Goal: Information Seeking & Learning: Understand process/instructions

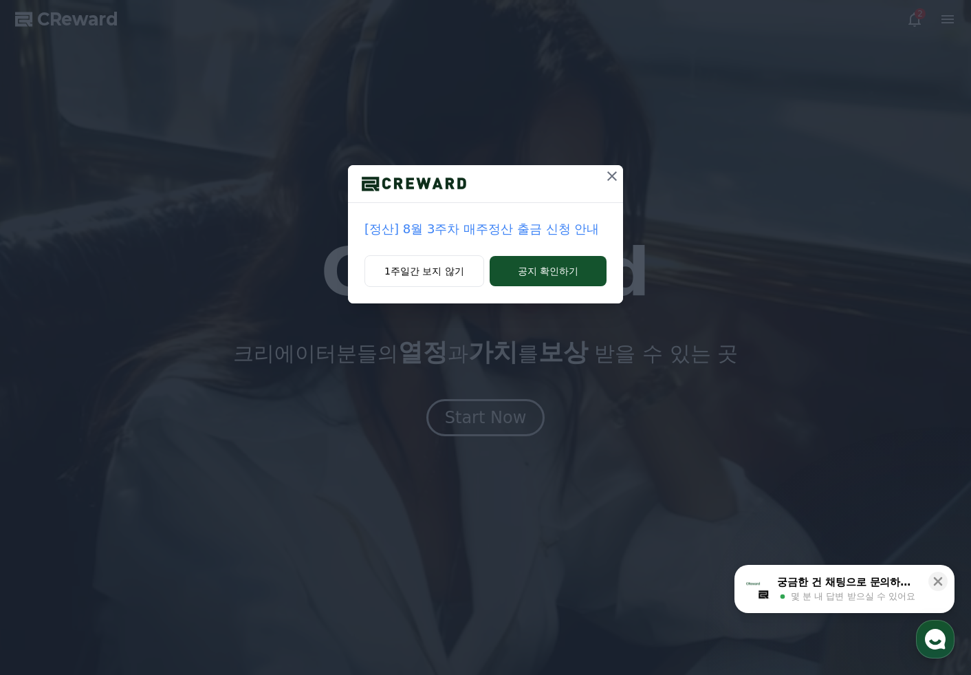
click at [579, 211] on div "[정산] 8월 3주차 매주정산 출금 신청 안내" at bounding box center [485, 229] width 275 height 52
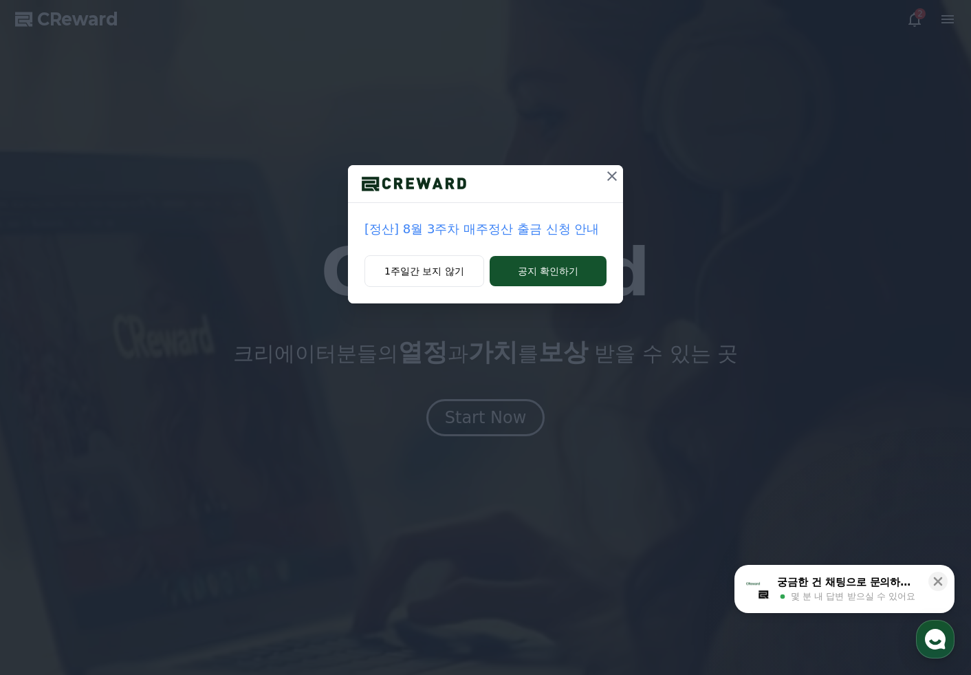
click at [579, 211] on div "[정산] 8월 3주차 매주정산 출금 신청 안내" at bounding box center [485, 229] width 275 height 52
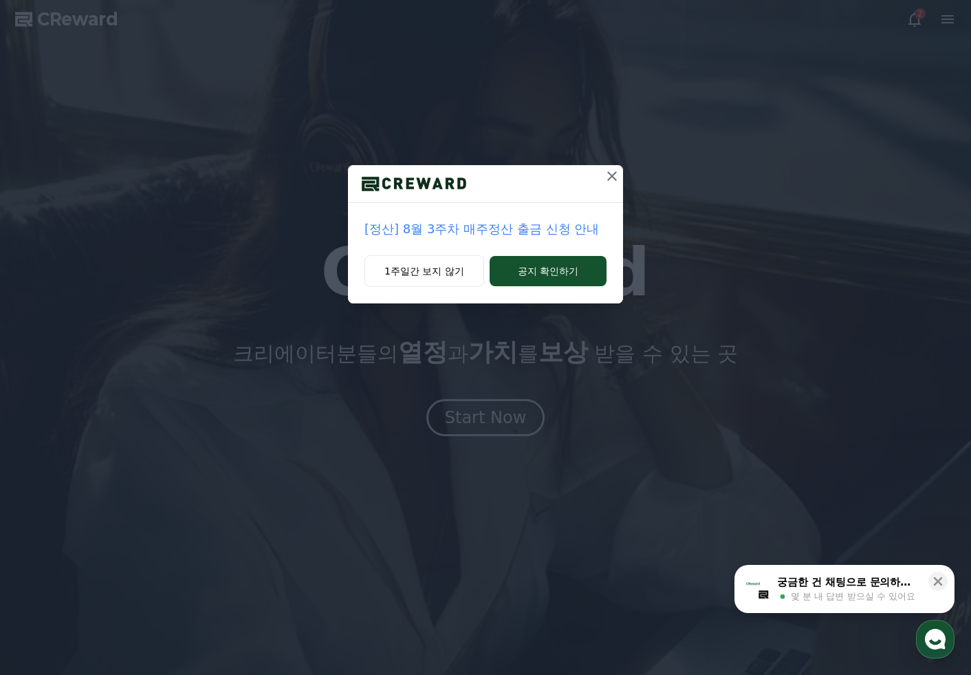
click at [579, 211] on div "[정산] 8월 3주차 매주정산 출금 신청 안내" at bounding box center [485, 229] width 275 height 52
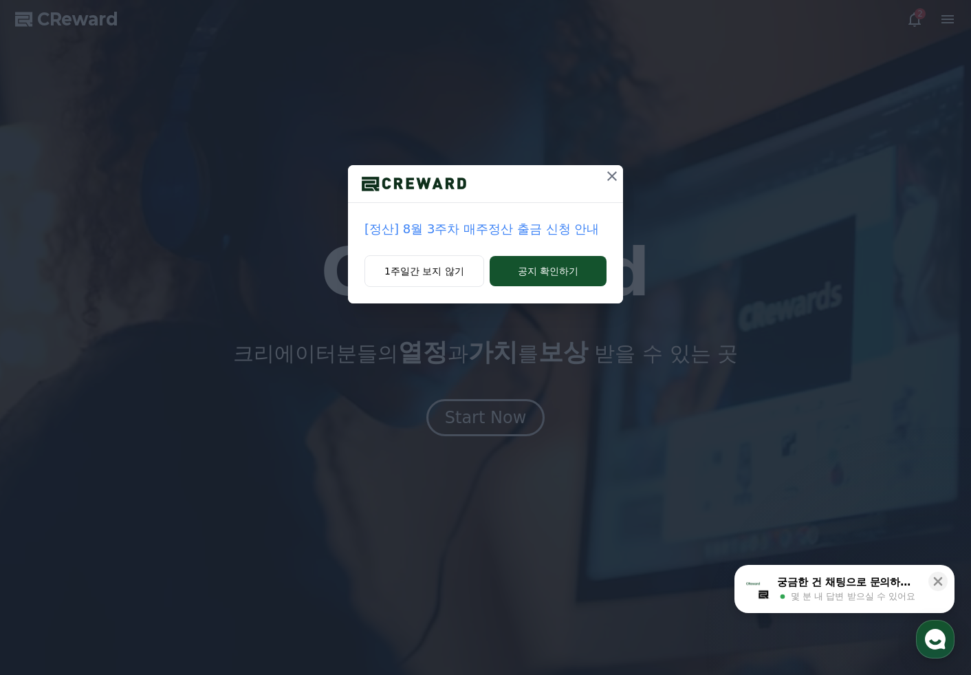
click at [535, 208] on div "[정산] 8월 3주차 매주정산 출금 신청 안내" at bounding box center [485, 229] width 275 height 52
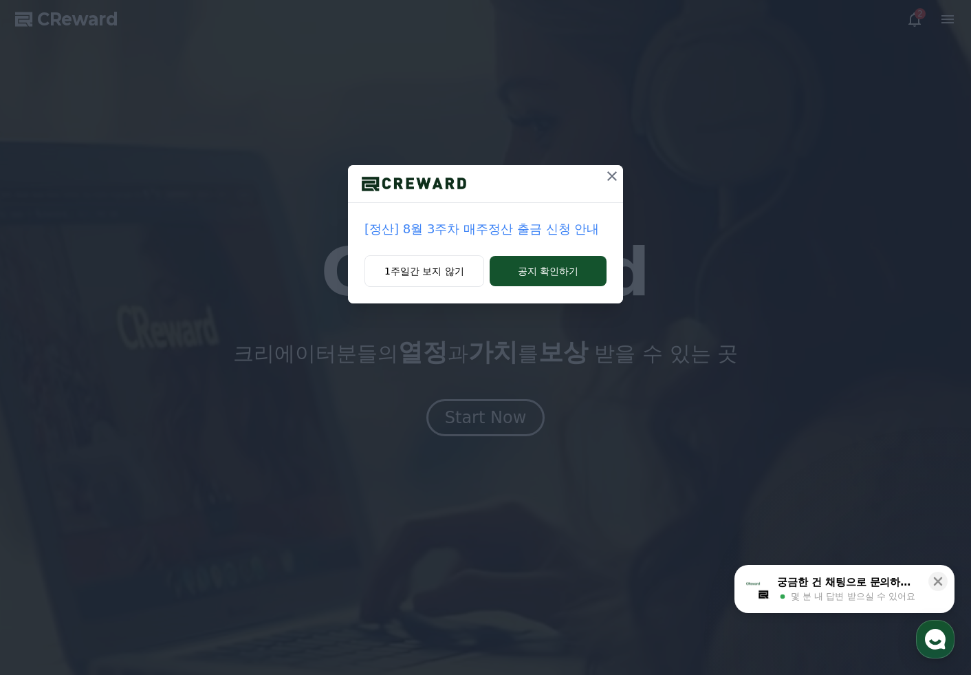
drag, startPoint x: 603, startPoint y: 177, endPoint x: 591, endPoint y: 106, distance: 71.9
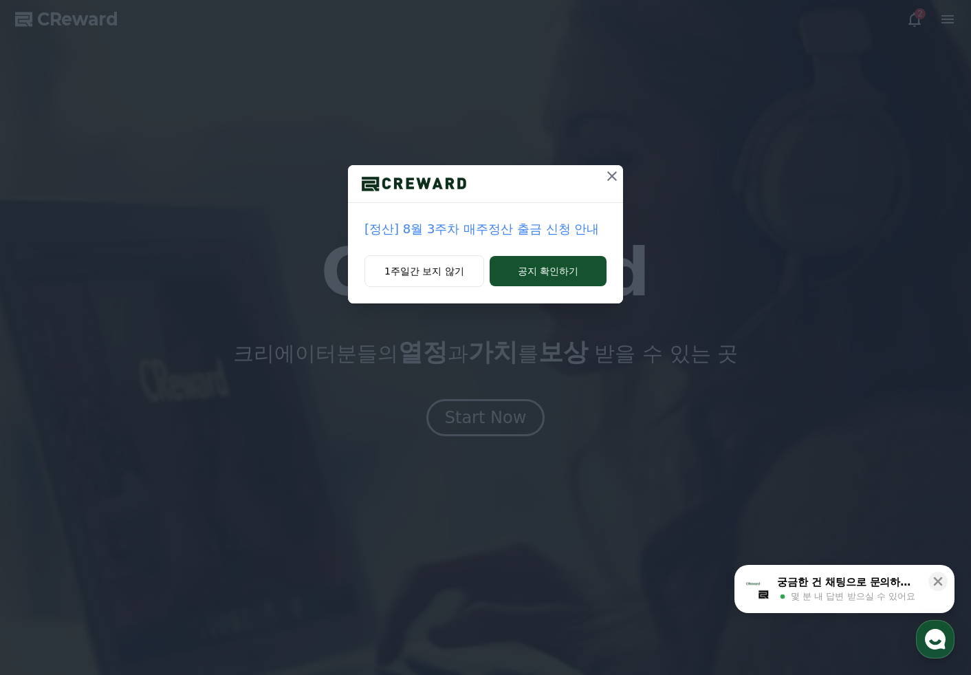
click at [605, 176] on button at bounding box center [612, 176] width 22 height 22
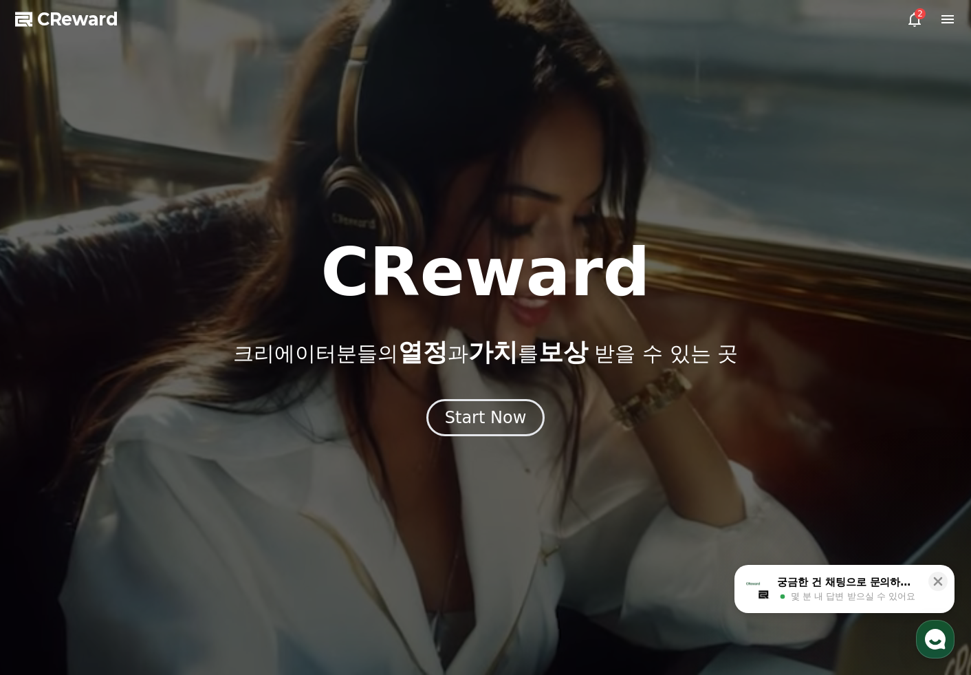
click at [945, 16] on icon at bounding box center [948, 19] width 12 height 8
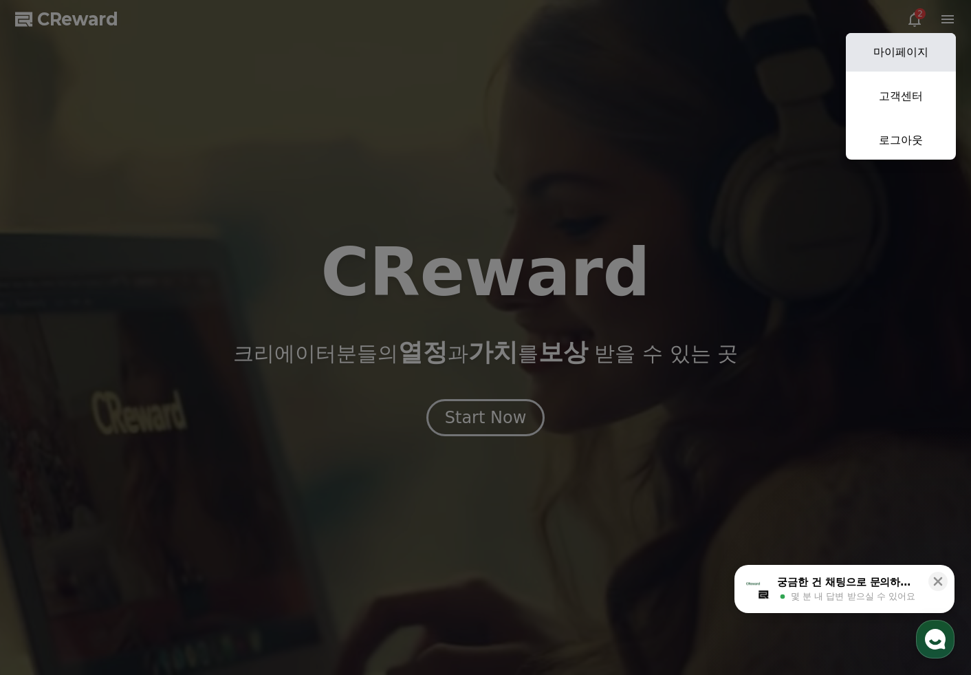
click at [912, 53] on link "마이페이지" at bounding box center [901, 52] width 110 height 39
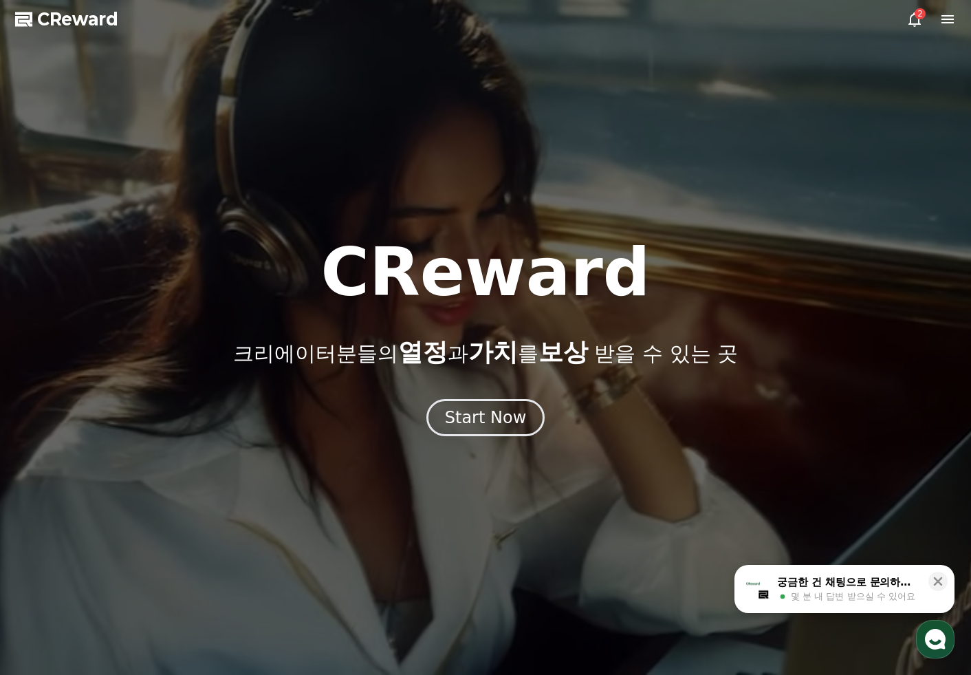
select select "**********"
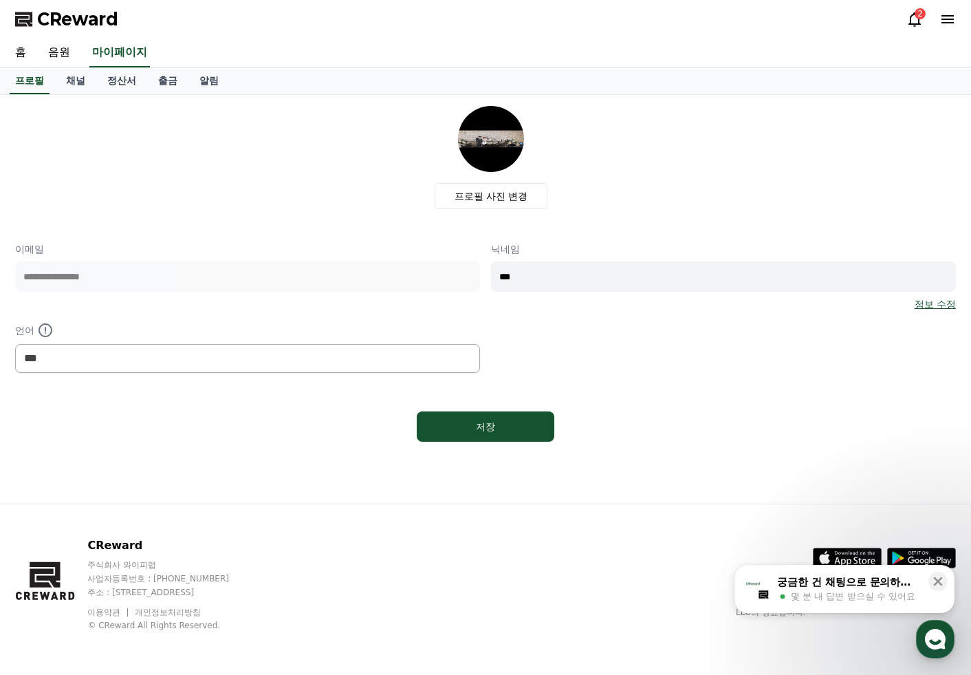
click at [947, 17] on icon at bounding box center [948, 19] width 12 height 8
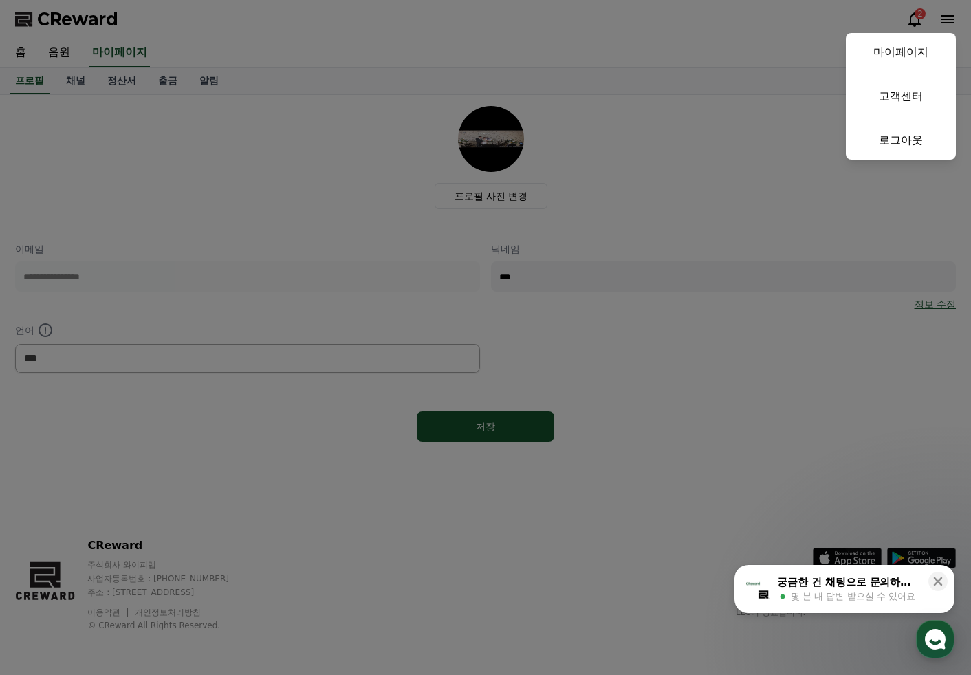
click at [916, 10] on button "close" at bounding box center [485, 337] width 971 height 675
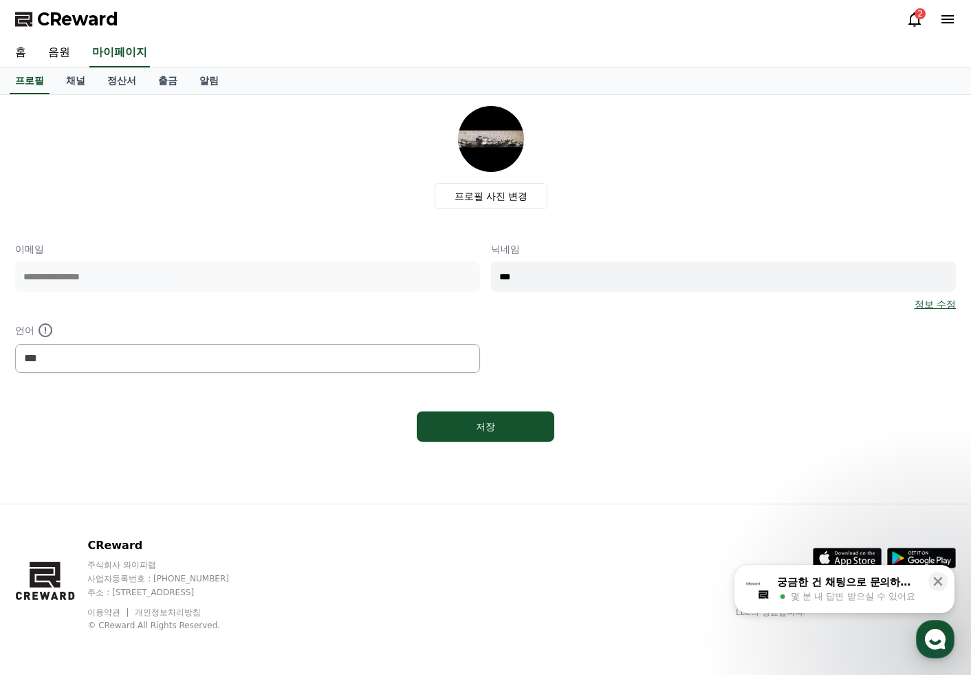
click at [916, 17] on div "2" at bounding box center [920, 13] width 11 height 11
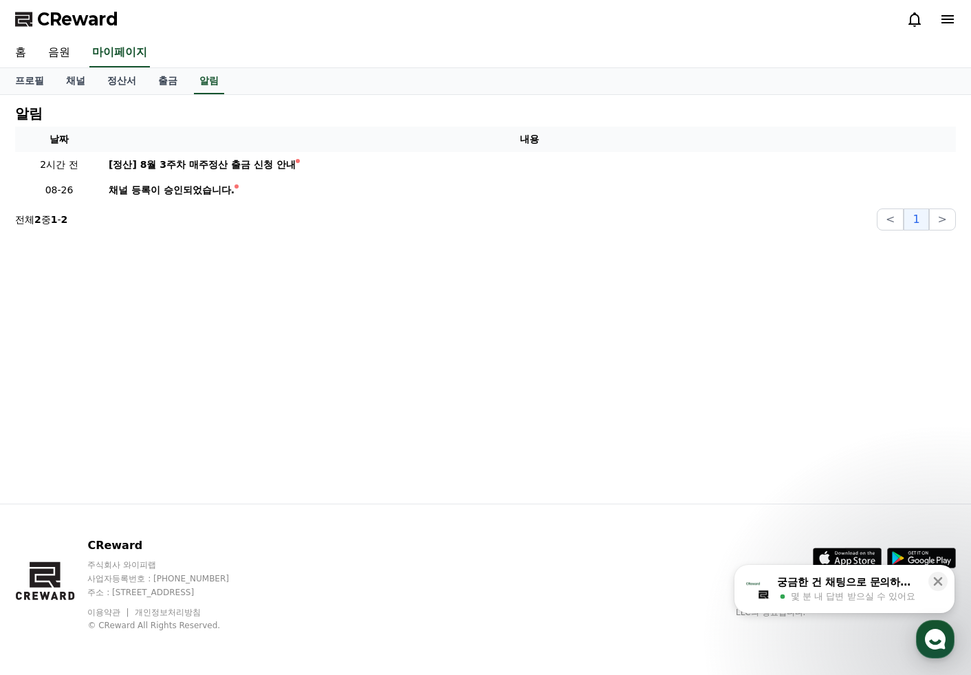
click at [559, 277] on div "알림 날짜 내용 2시간 전 [정산] 8월 3주차 매주정산 출금 신청 안내 08-26 채널 등록이 승인되었습니다. 전체 2 중 1 - 2 < 1…" at bounding box center [485, 299] width 963 height 409
click at [55, 50] on link "음원" at bounding box center [59, 53] width 44 height 29
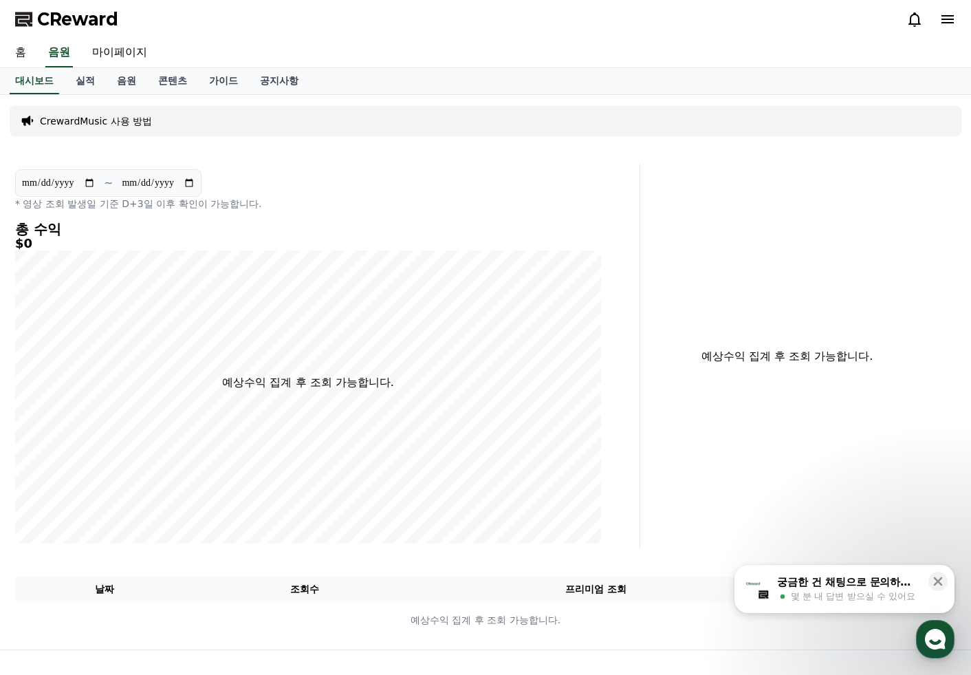
click at [26, 55] on link "홈" at bounding box center [20, 53] width 33 height 29
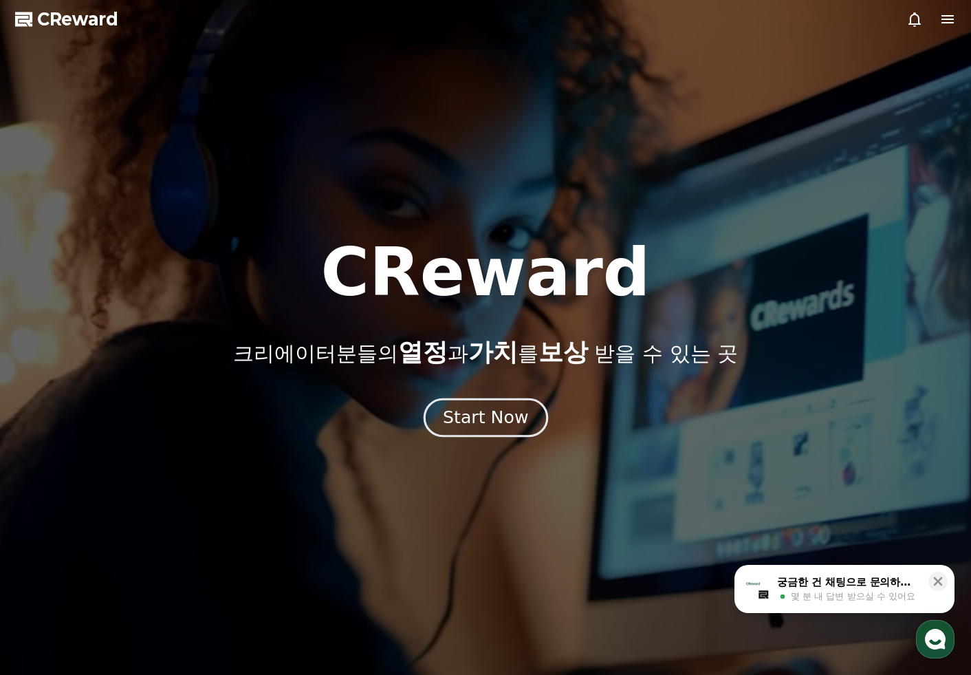
click at [463, 429] on button "Start Now" at bounding box center [485, 417] width 125 height 39
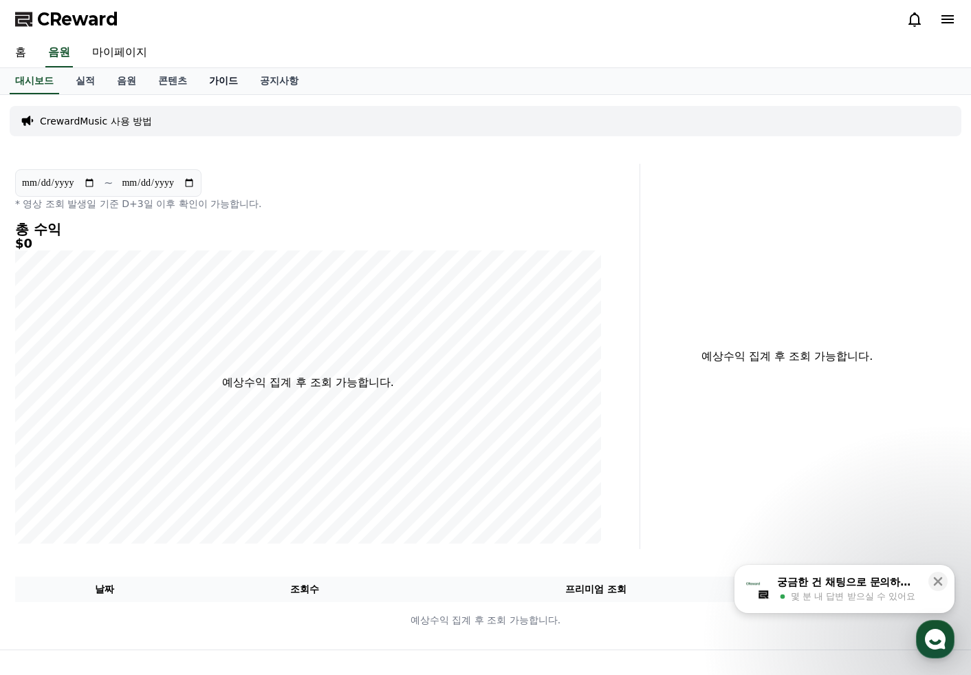
click at [231, 83] on link "가이드" at bounding box center [223, 81] width 51 height 26
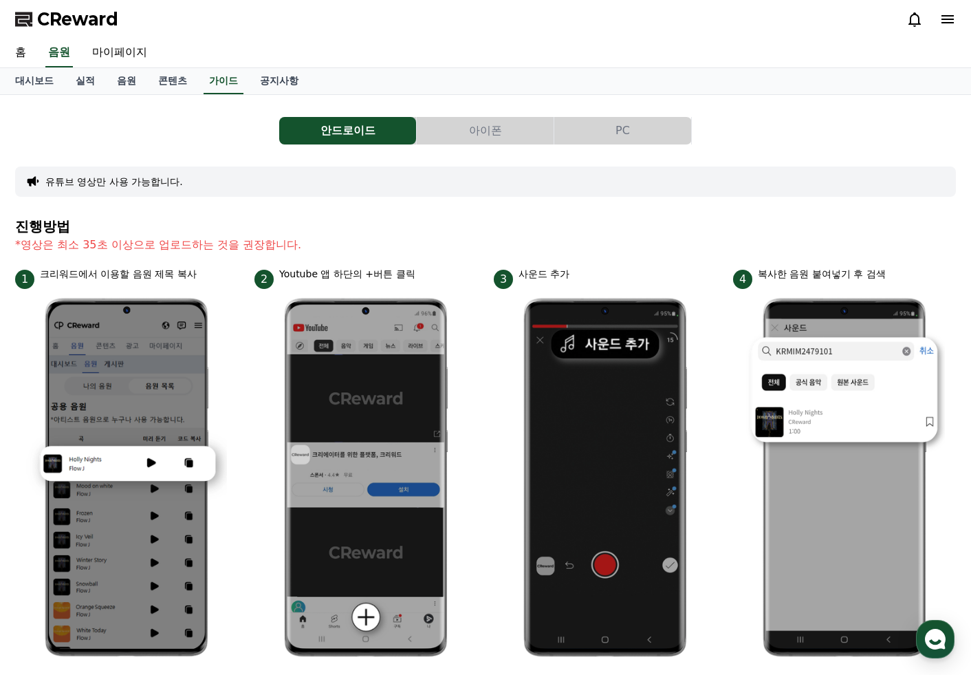
click at [703, 199] on div "안드로이드 아이폰 PC 유튜브 영상만 사용 가능합니다. 진행방법 *영상은 최소 35초 이상으로 업로드하는 것을 권장합니다. 1 크리워드에서 이…" at bounding box center [485, 598] width 941 height 984
click at [700, 195] on div "유튜브 영상만 사용 가능합니다." at bounding box center [485, 181] width 941 height 30
click at [482, 128] on button "아이폰" at bounding box center [485, 131] width 137 height 28
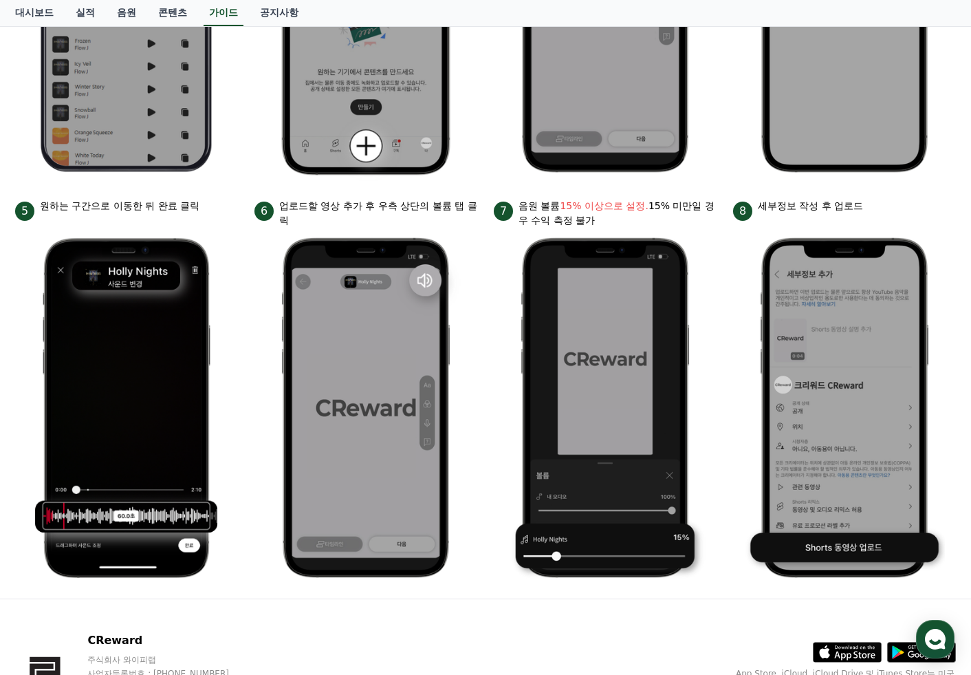
scroll to position [482, 0]
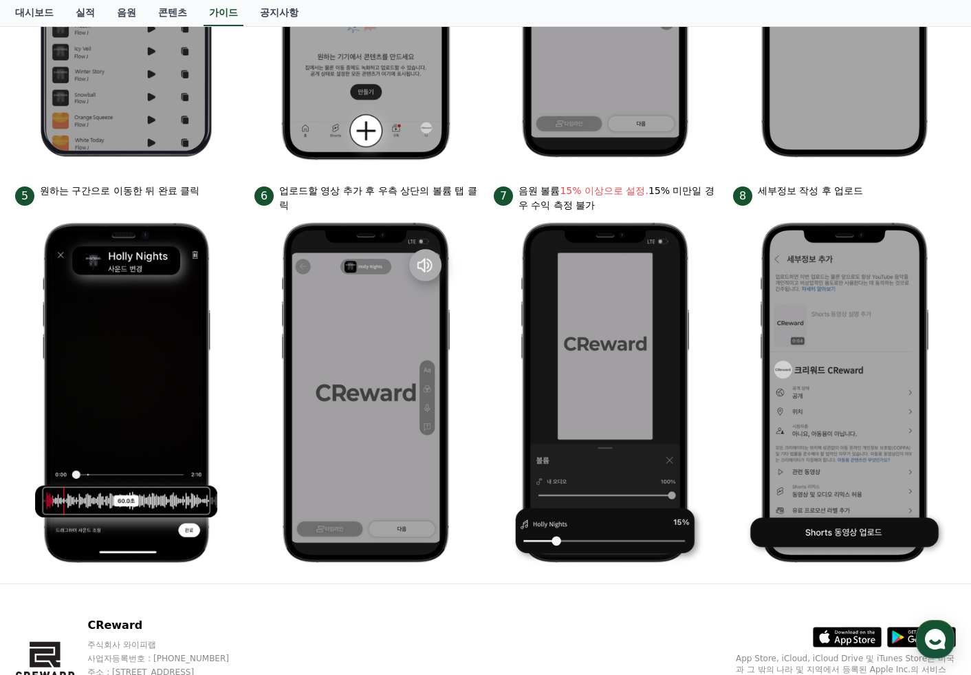
click at [712, 341] on li "7 음원 볼륨 15% 이상으로 설정. 15% 미만일 경우 수익 측정 불가" at bounding box center [605, 378] width 223 height 389
